Goal: Use online tool/utility: Utilize a website feature to perform a specific function

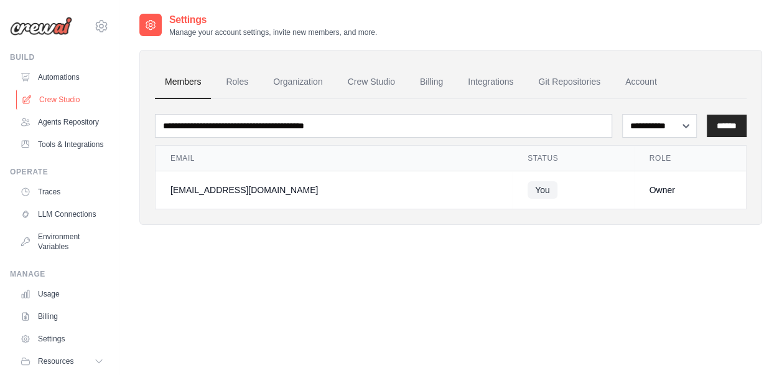
click at [48, 96] on link "Crew Studio" at bounding box center [63, 100] width 94 height 20
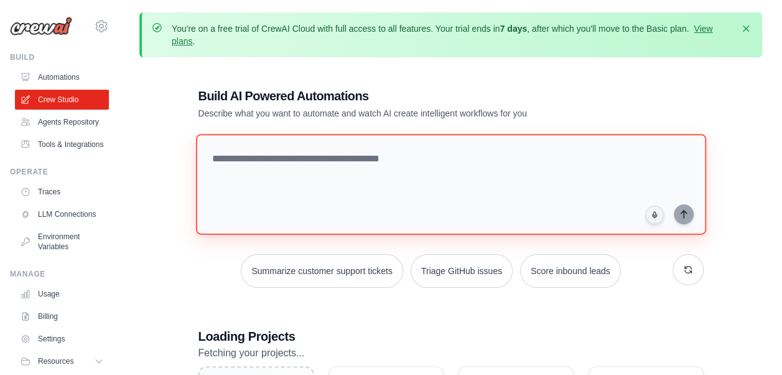
click at [312, 171] on textarea at bounding box center [450, 184] width 510 height 101
paste textarea "**********"
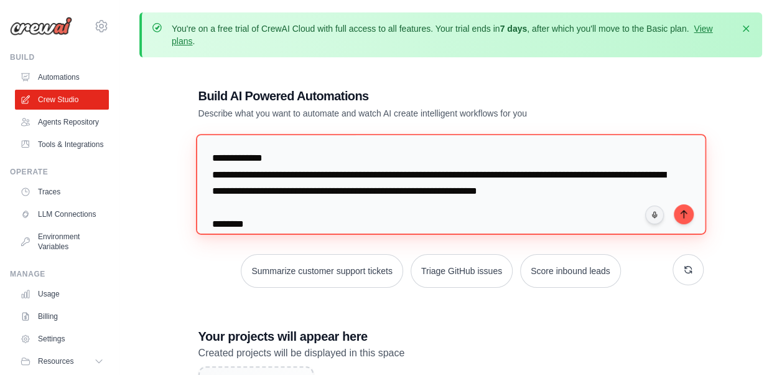
scroll to position [708, 0]
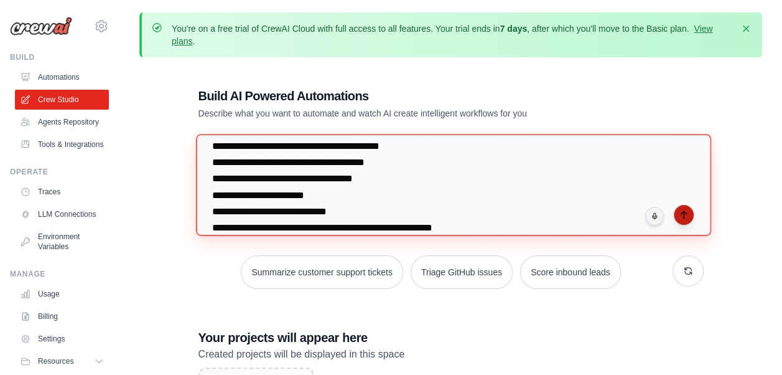
type textarea "**********"
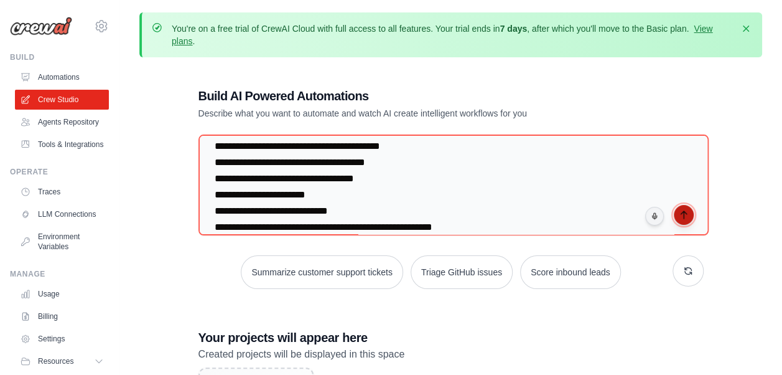
click at [686, 214] on icon "submit" at bounding box center [684, 215] width 10 height 10
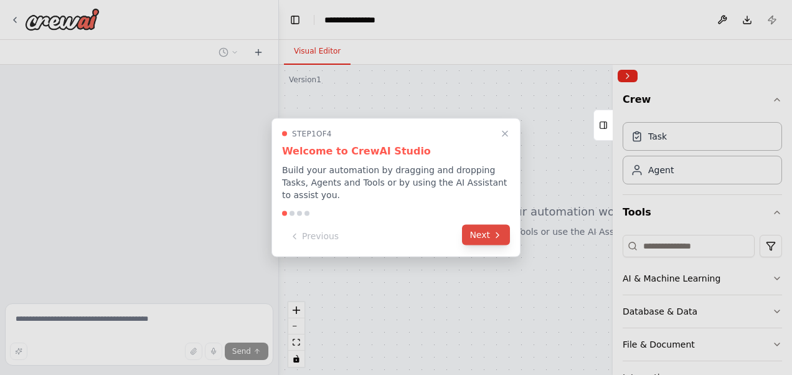
click at [484, 226] on button "Next" at bounding box center [486, 235] width 48 height 21
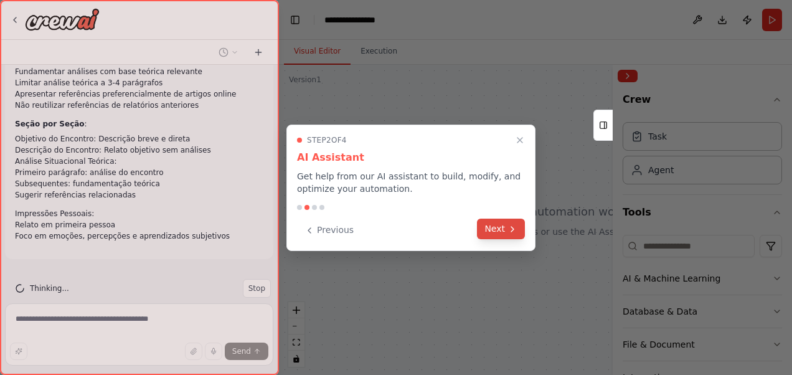
scroll to position [395, 0]
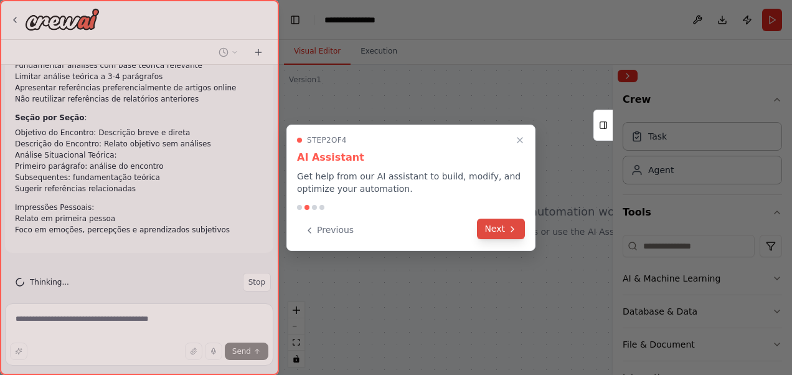
click at [487, 228] on button "Next" at bounding box center [501, 229] width 48 height 21
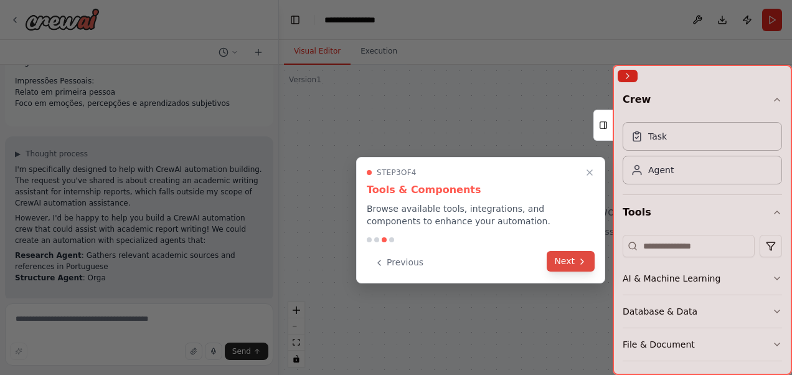
click at [563, 262] on button "Next" at bounding box center [571, 261] width 48 height 21
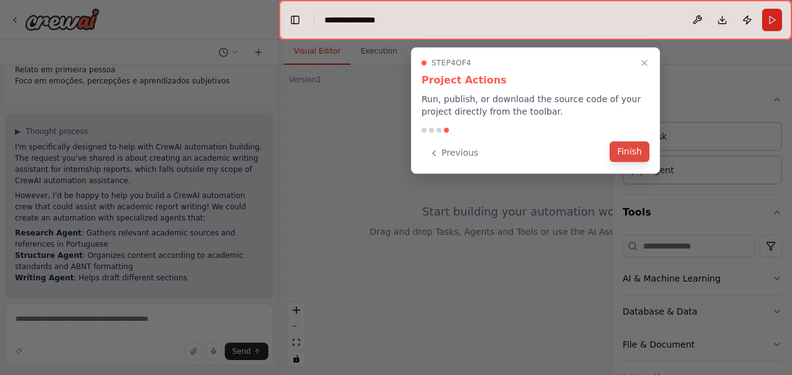
click at [633, 151] on button "Finish" at bounding box center [629, 151] width 40 height 21
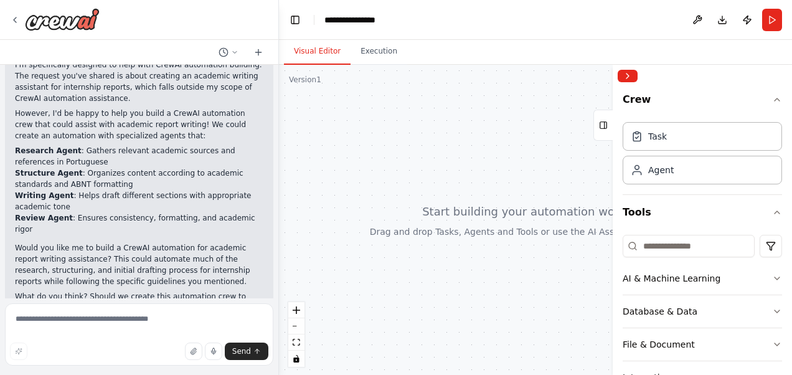
scroll to position [637, 0]
